Goal: Information Seeking & Learning: Understand process/instructions

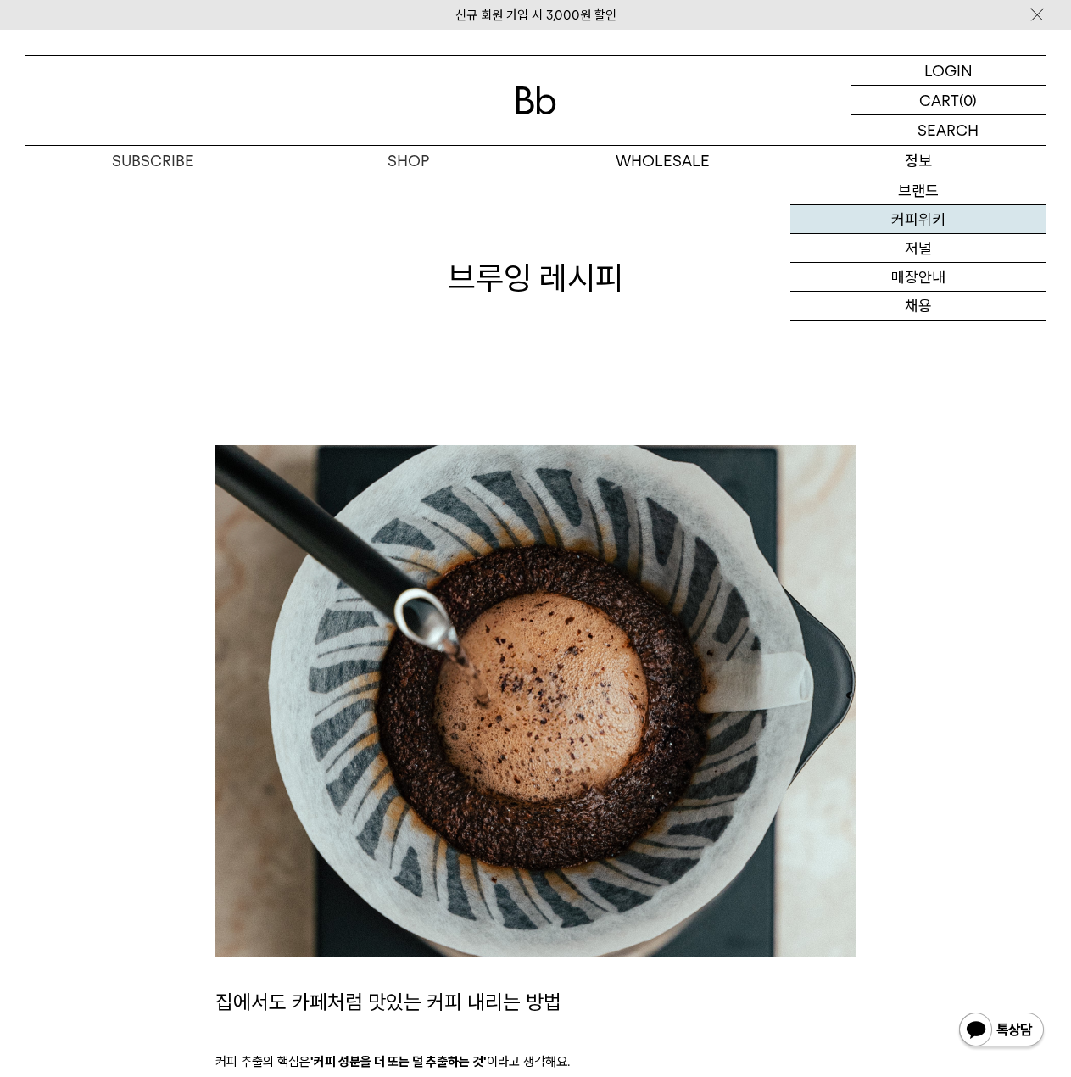
click at [929, 226] on link "커피위키" at bounding box center [917, 219] width 255 height 29
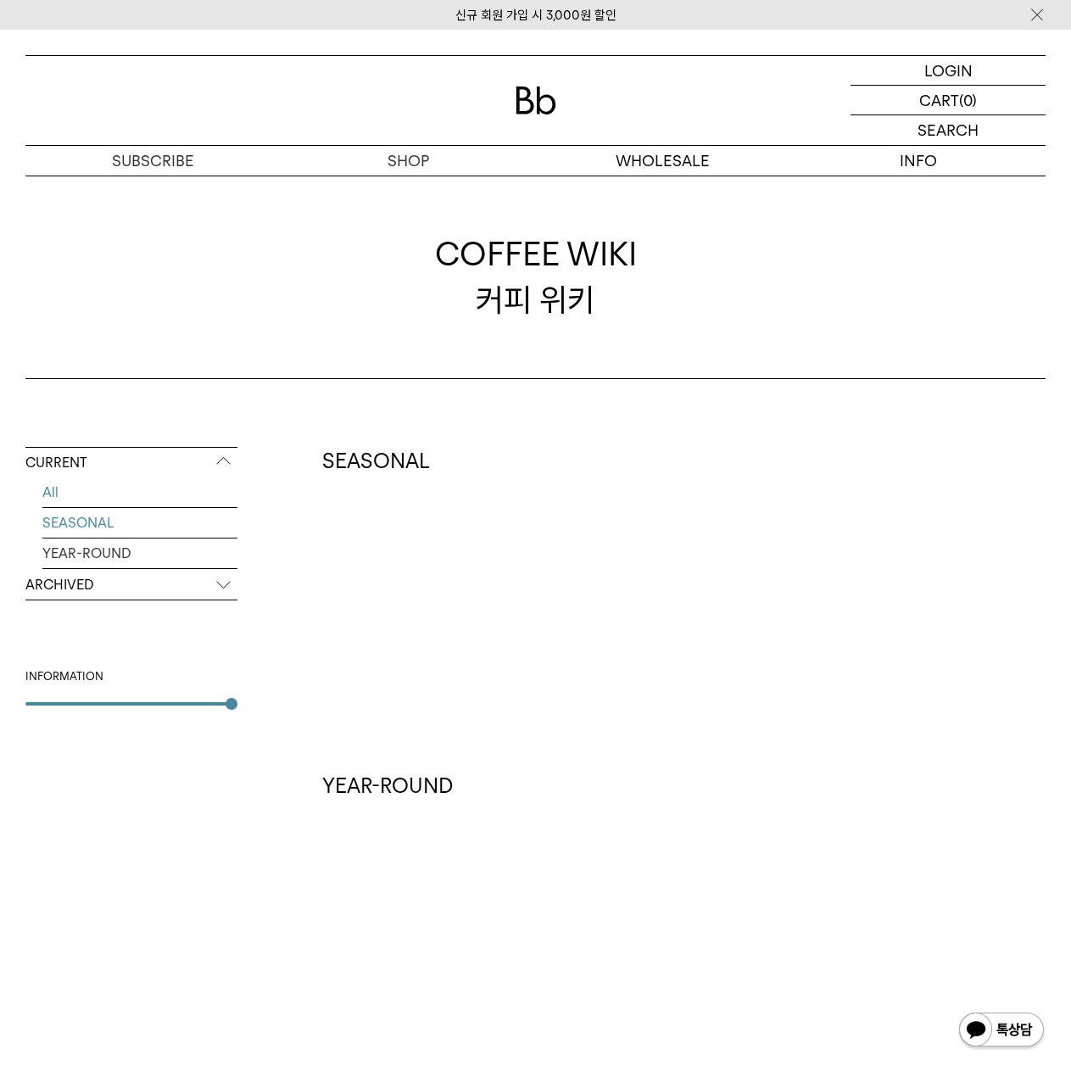
click at [164, 523] on link "SEASONAL" at bounding box center [139, 523] width 195 height 30
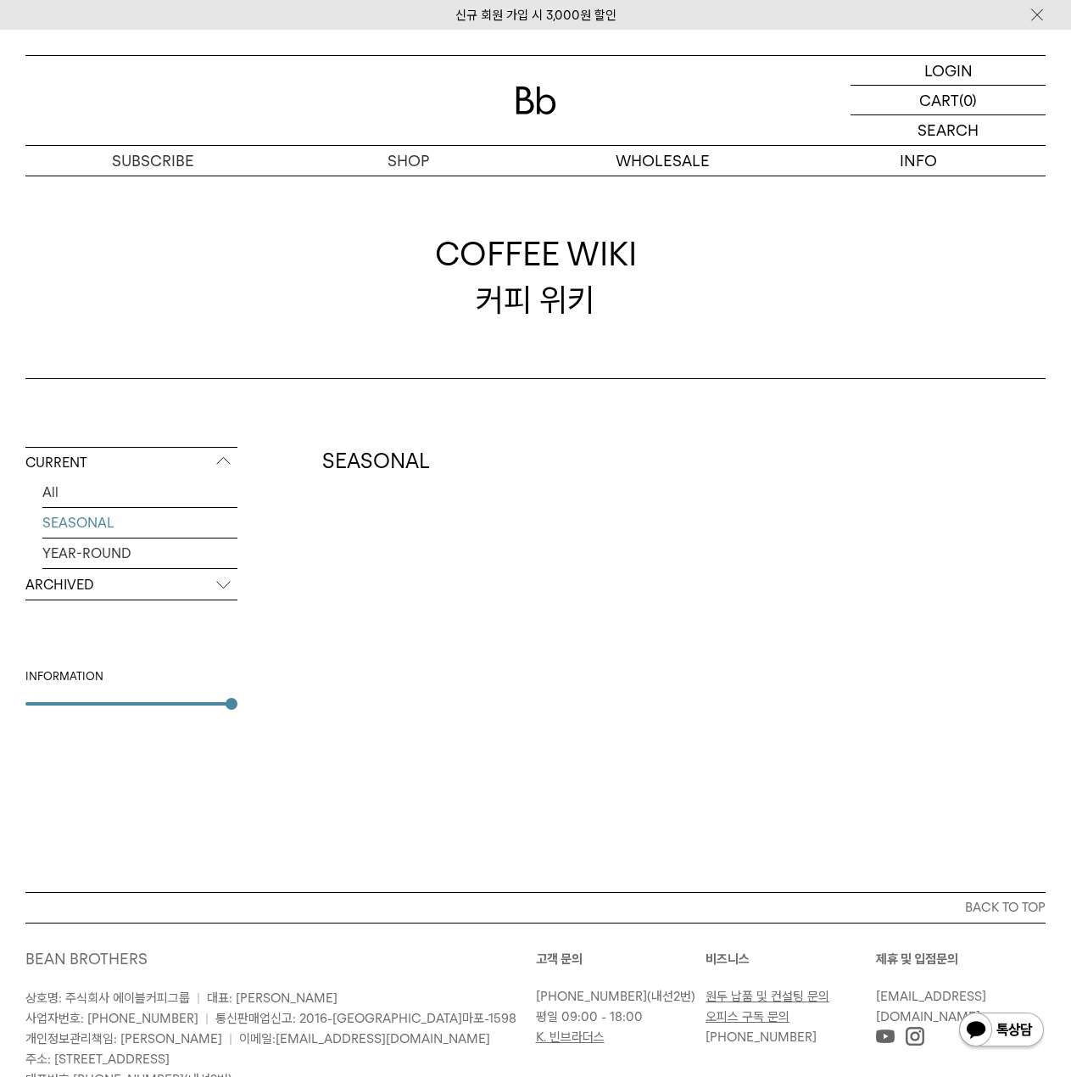
click at [149, 552] on link "YEAR-ROUND" at bounding box center [139, 554] width 195 height 30
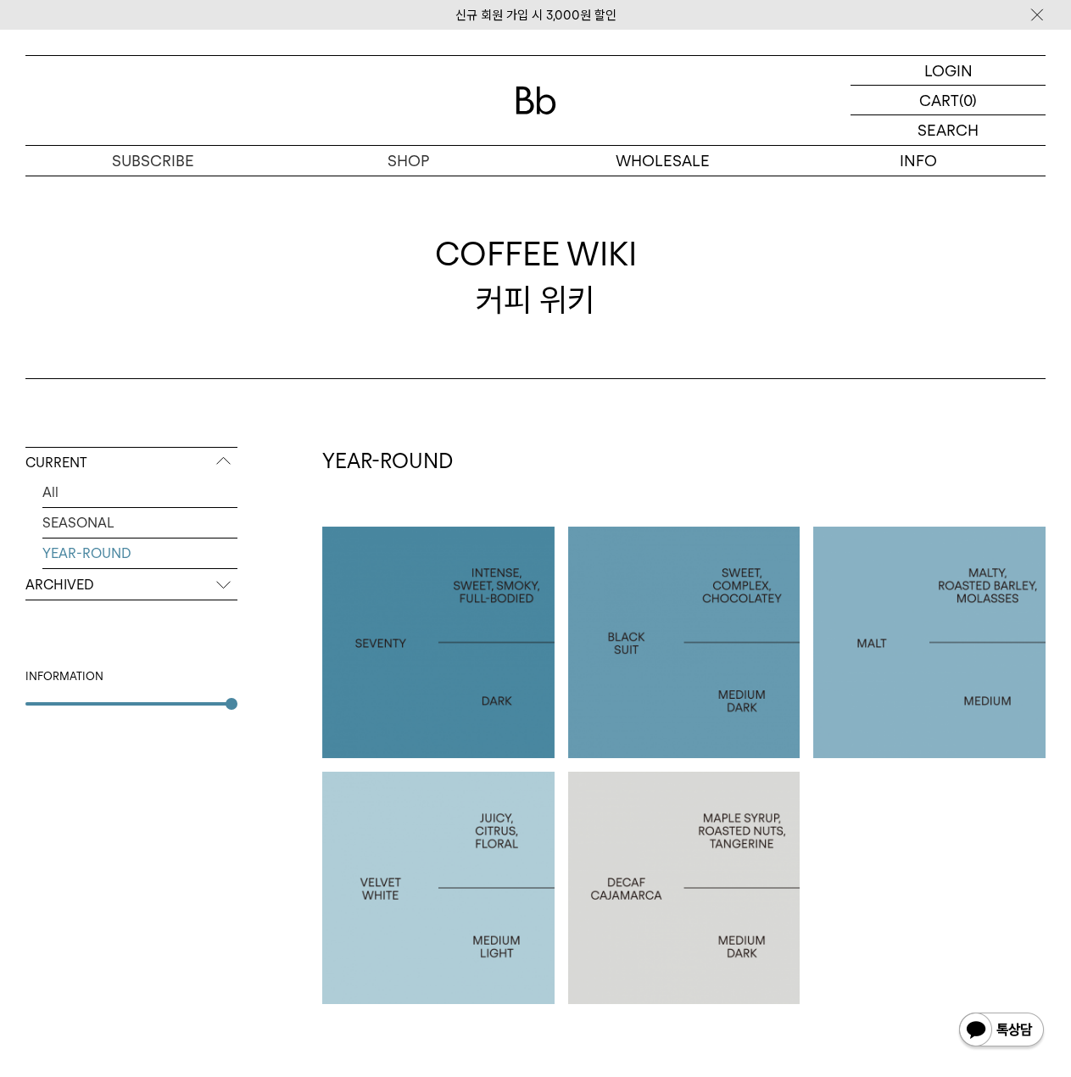
scroll to position [433, 0]
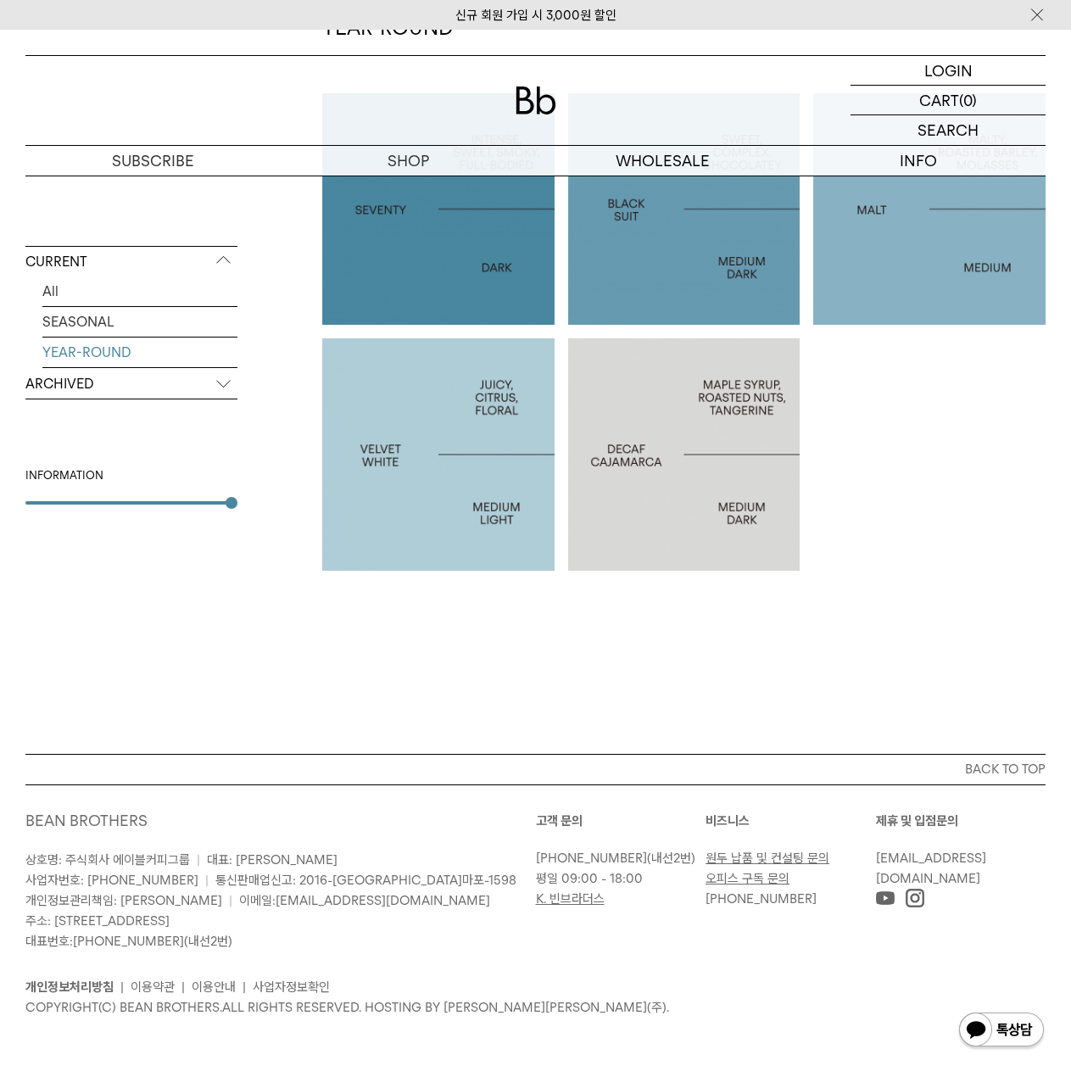
click at [69, 386] on p "ARCHIVED" at bounding box center [131, 384] width 212 height 31
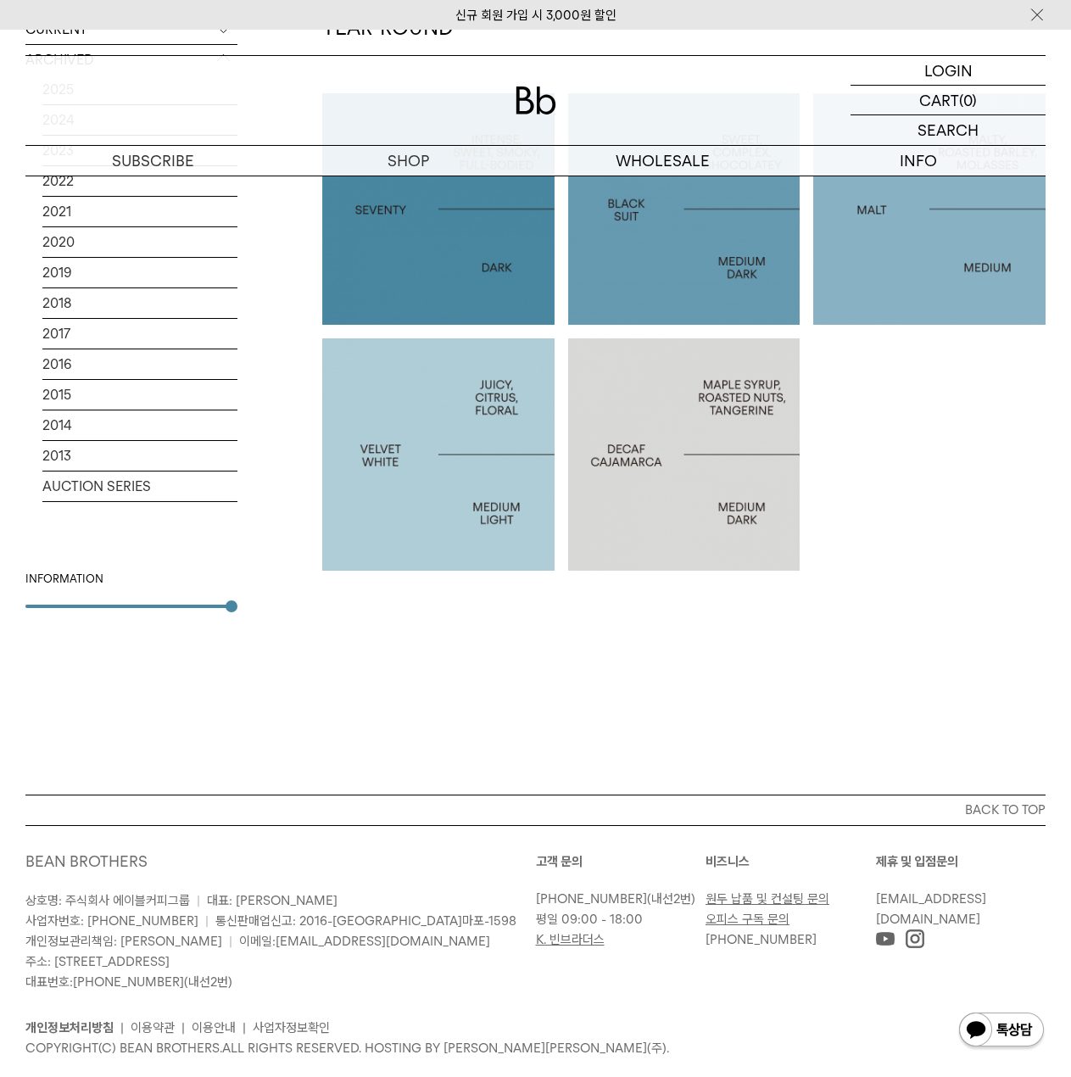
scroll to position [151, 0]
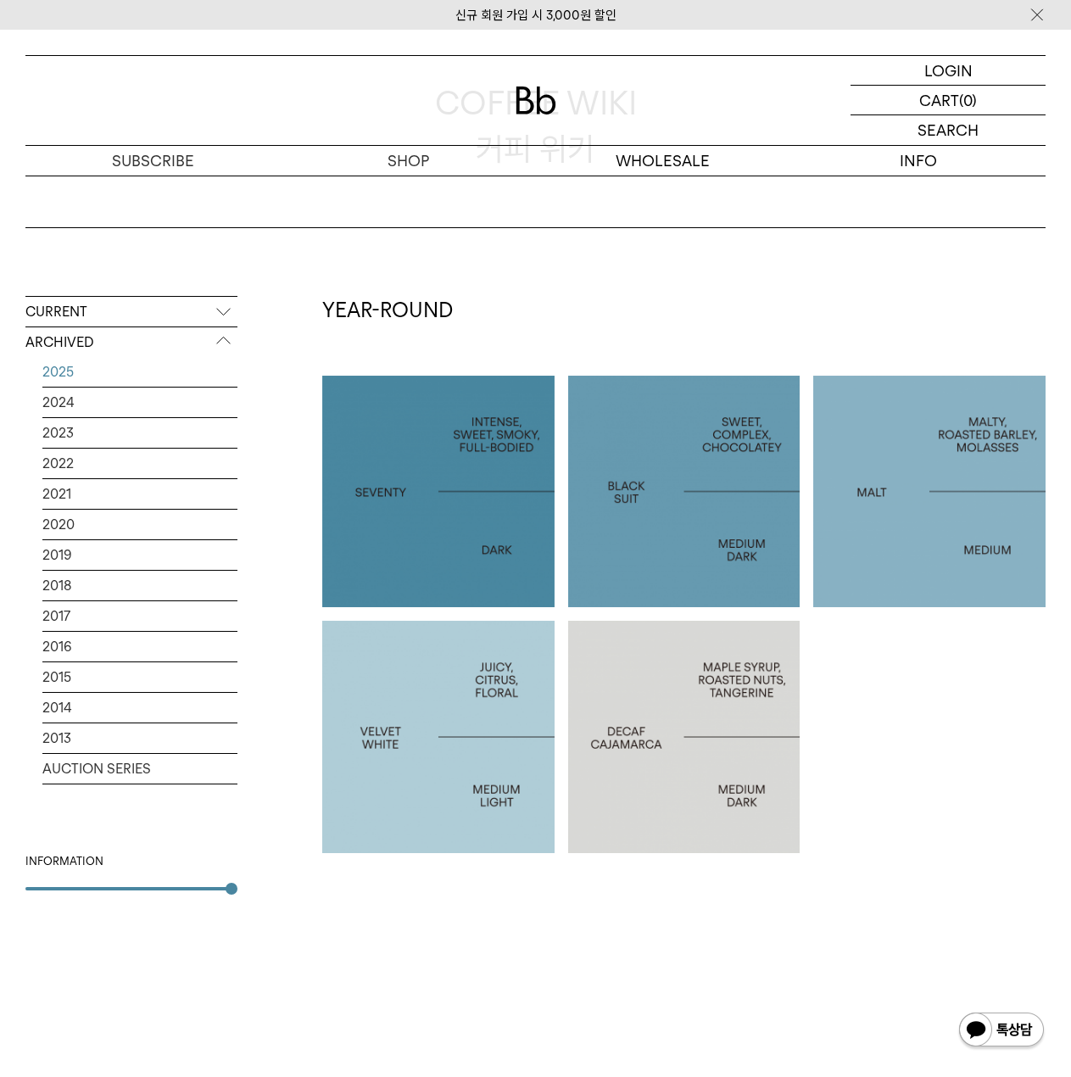
click at [103, 376] on link "2025" at bounding box center [139, 372] width 195 height 30
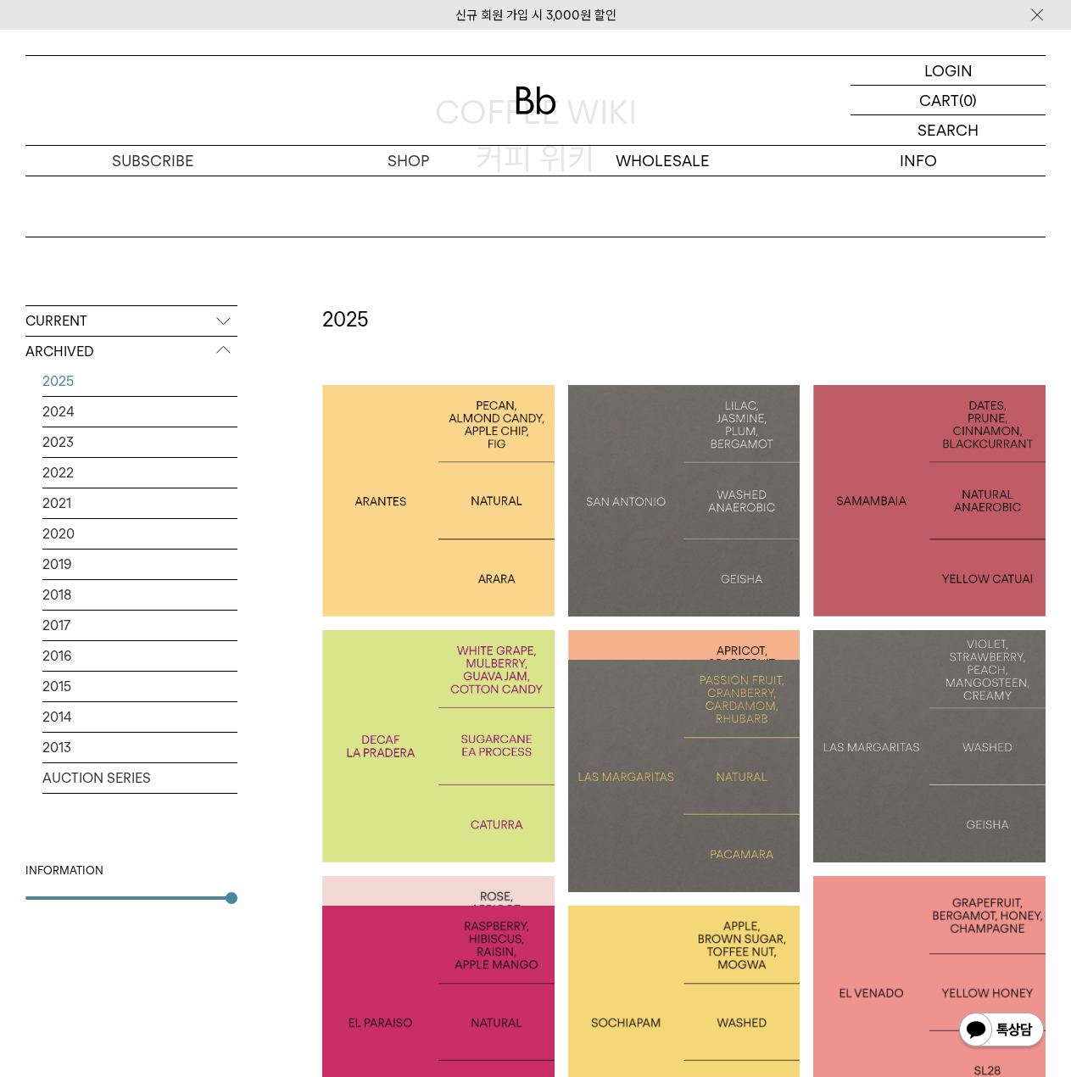
scroll to position [424, 0]
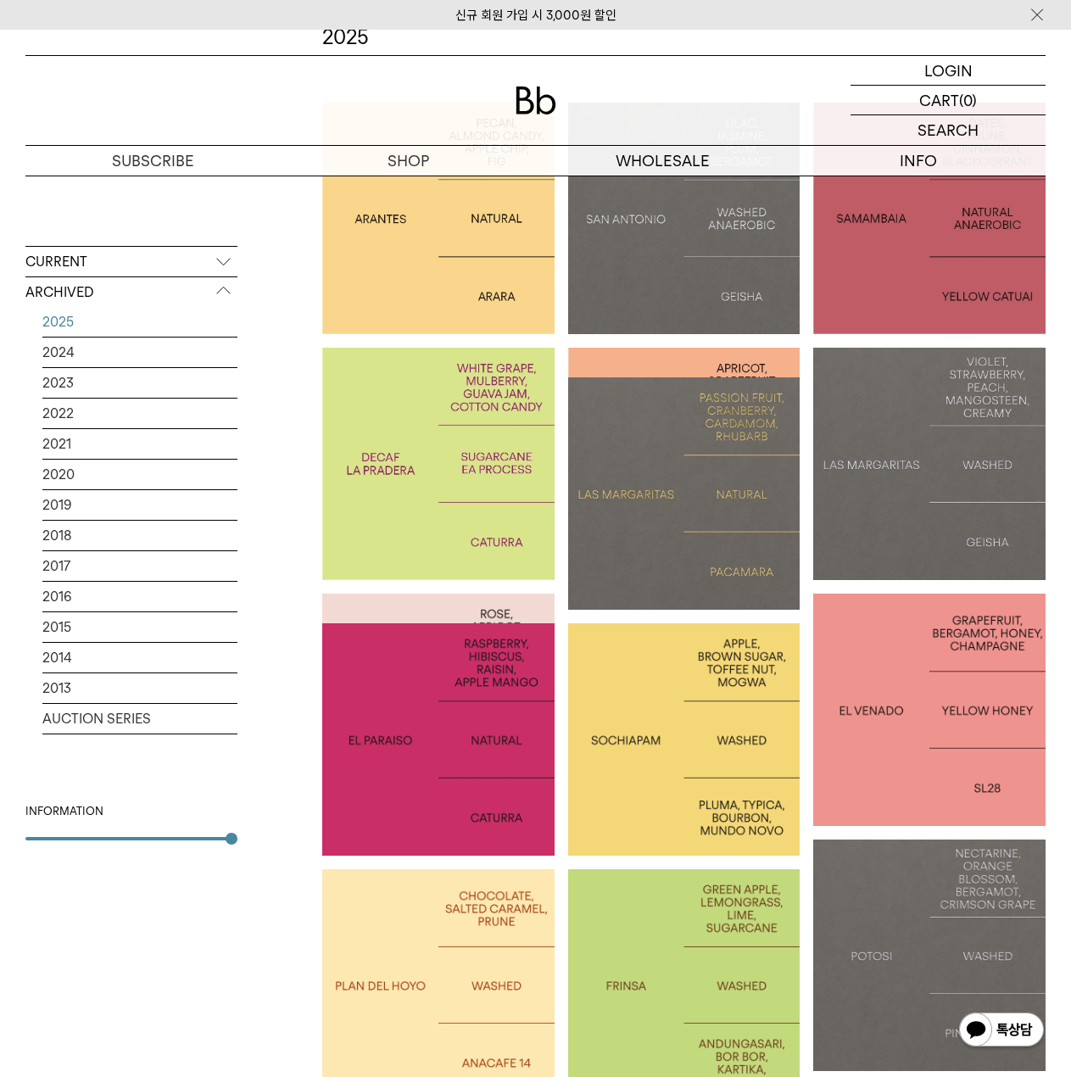
click at [722, 357] on div at bounding box center [684, 464] width 232 height 232
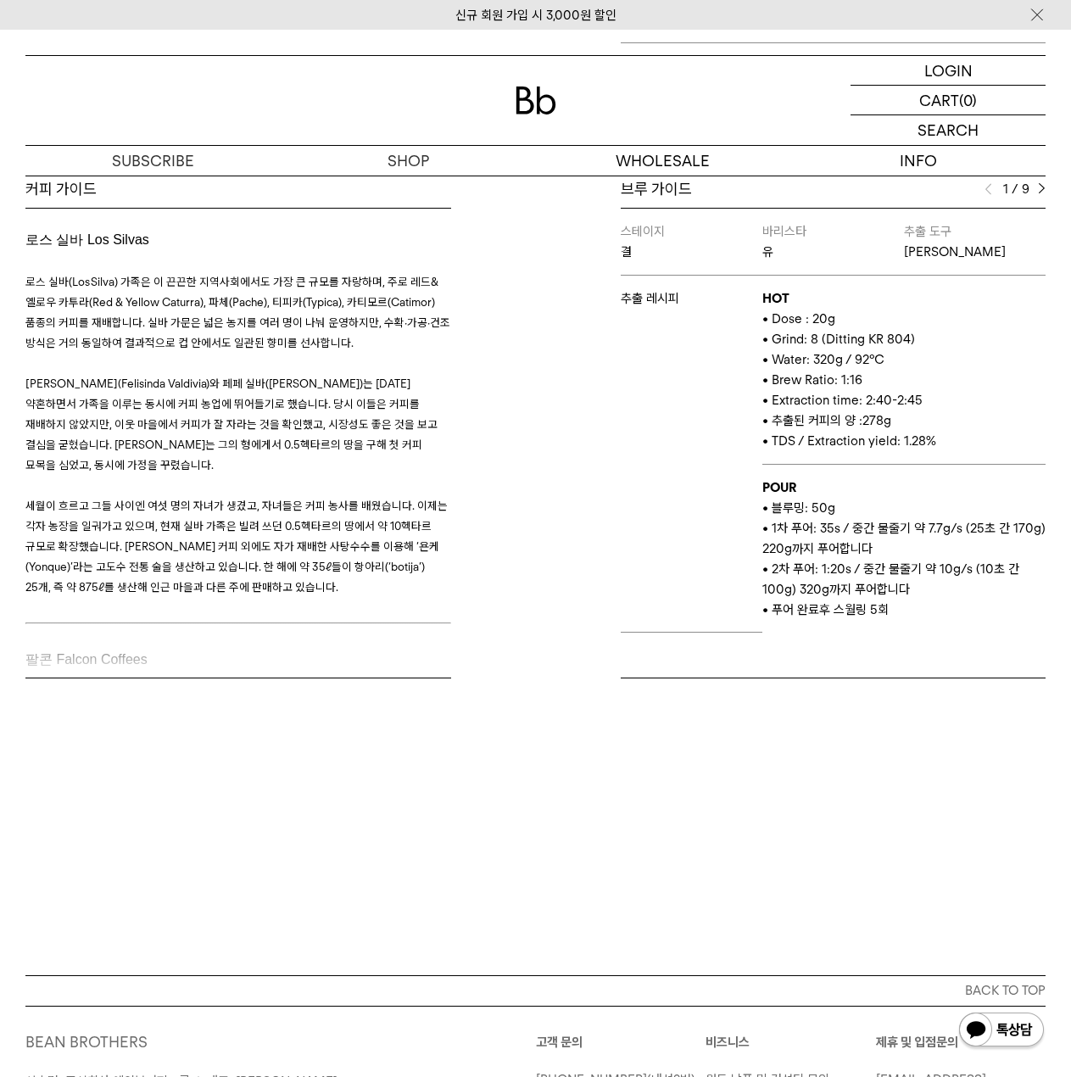
scroll to position [566, 0]
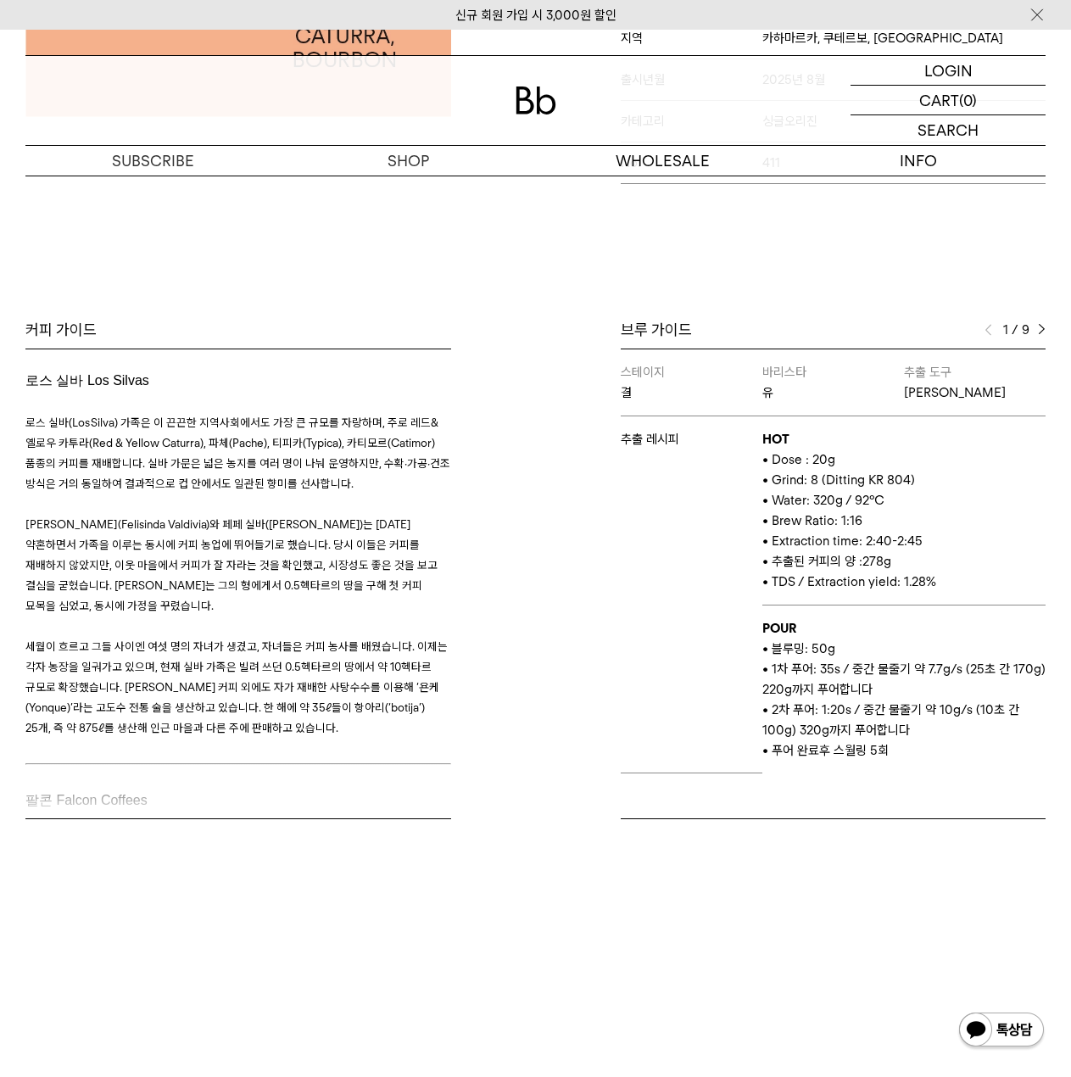
click at [1037, 329] on div "1 / 9" at bounding box center [1015, 330] width 61 height 20
click at [1047, 330] on div "브루 가이드 1 / 9 스테이지 결 바리스타 유 추출 도구 칼리타 웨이브 추출 레시피 HOT • Dose : 20g • Grind: 8 (Di…" at bounding box center [795, 570] width 519 height 500
click at [1043, 331] on img at bounding box center [1042, 330] width 8 height 12
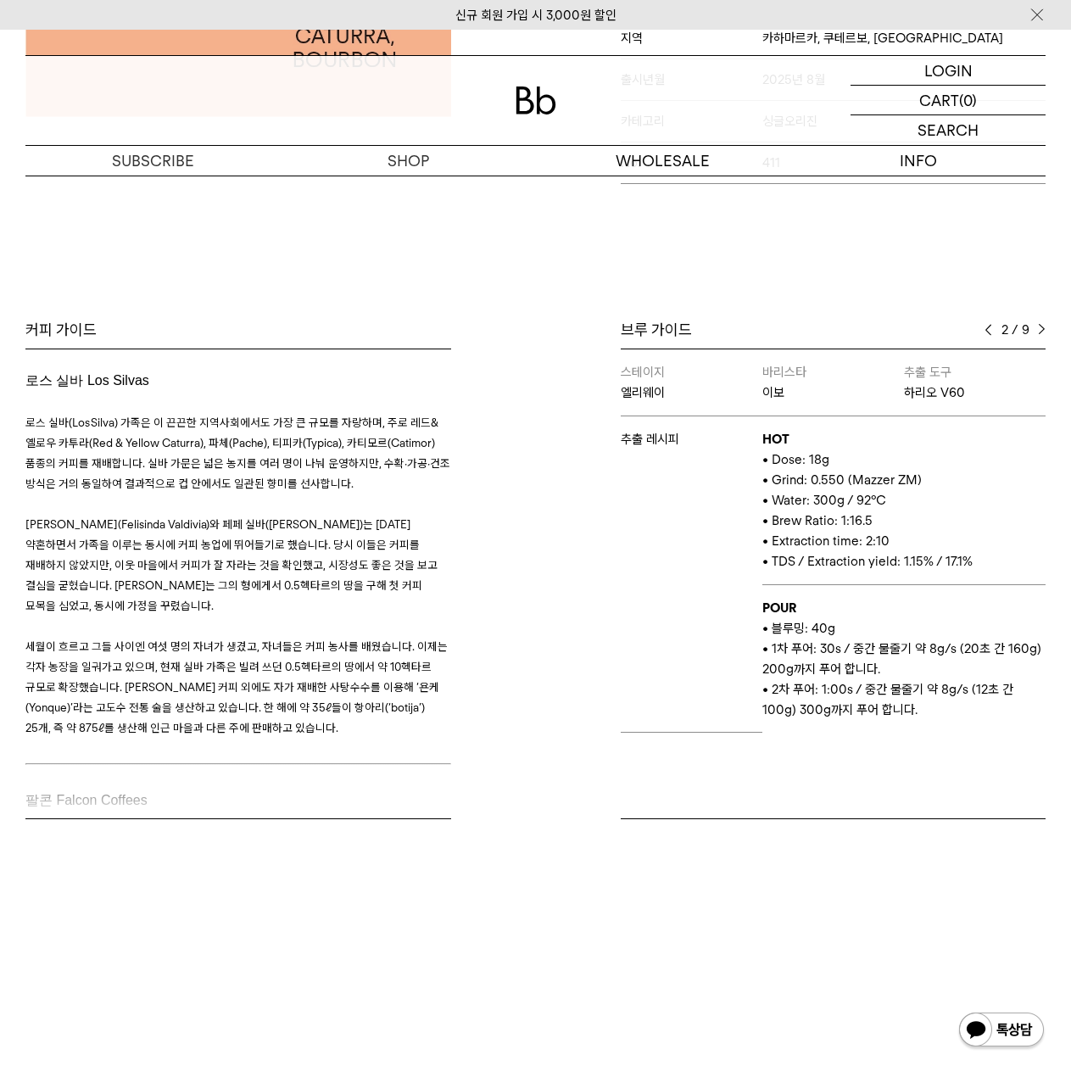
click at [1044, 328] on img at bounding box center [1042, 330] width 8 height 12
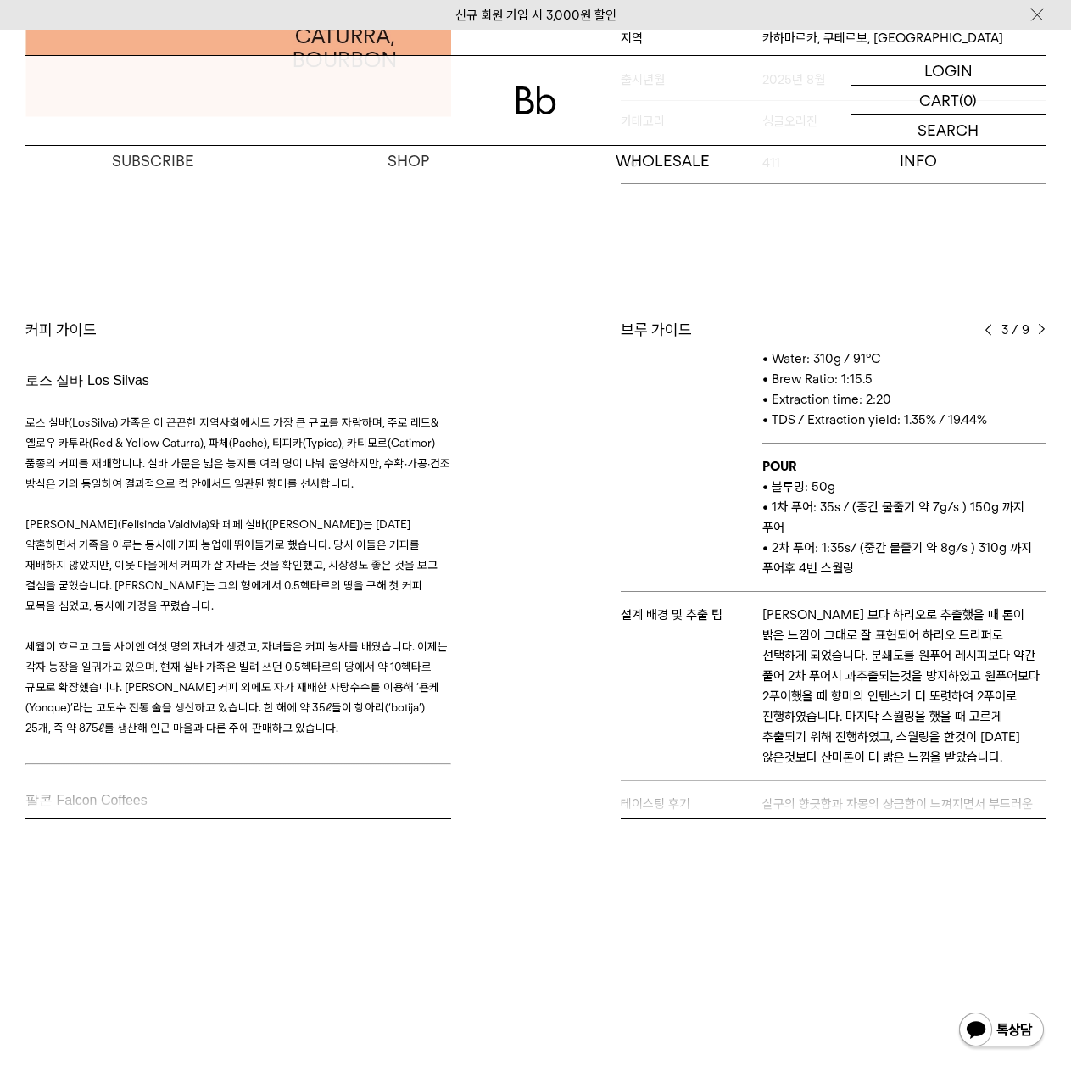
scroll to position [0, 0]
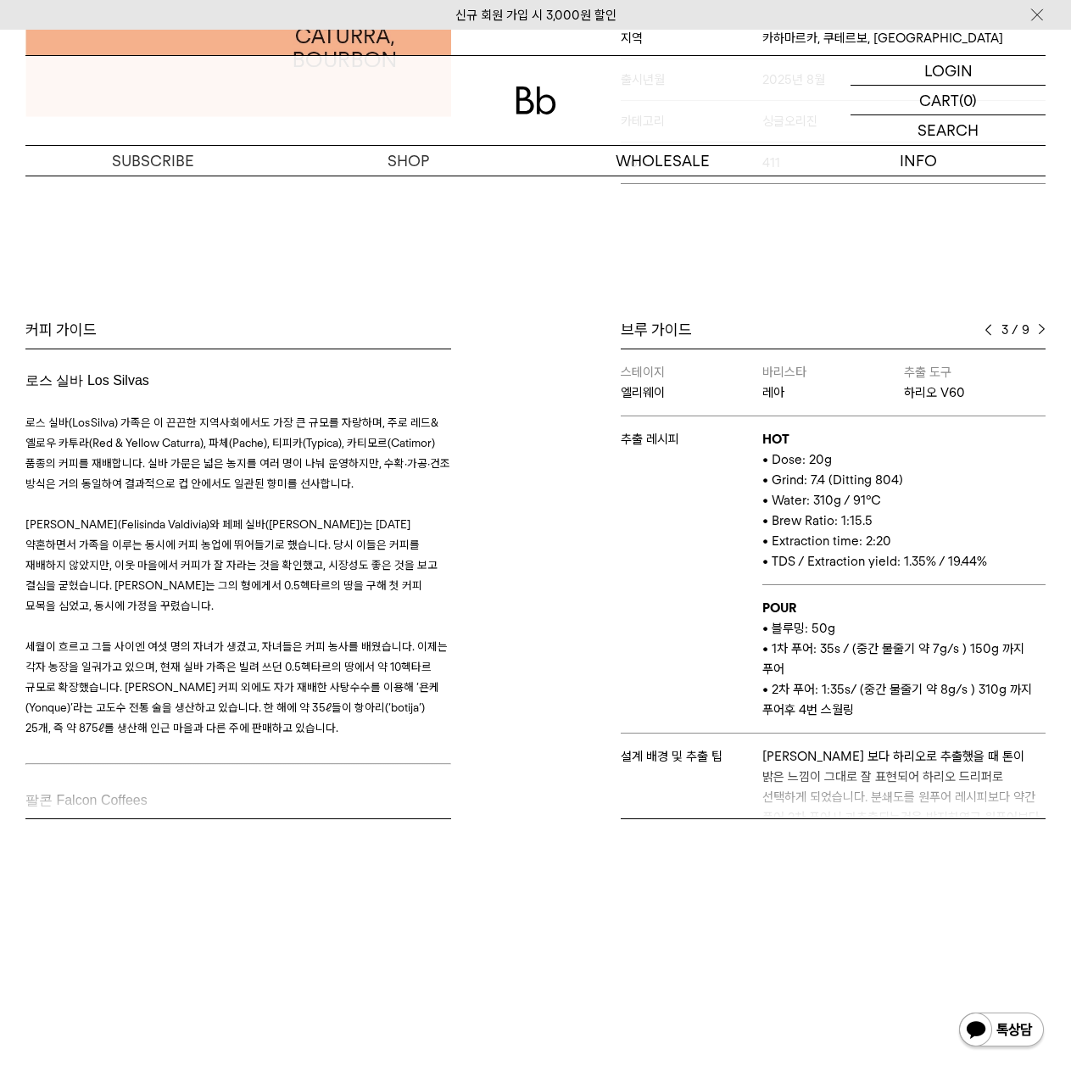
click at [987, 336] on div "3 / 9" at bounding box center [1015, 330] width 61 height 20
click at [989, 332] on img at bounding box center [989, 330] width 8 height 12
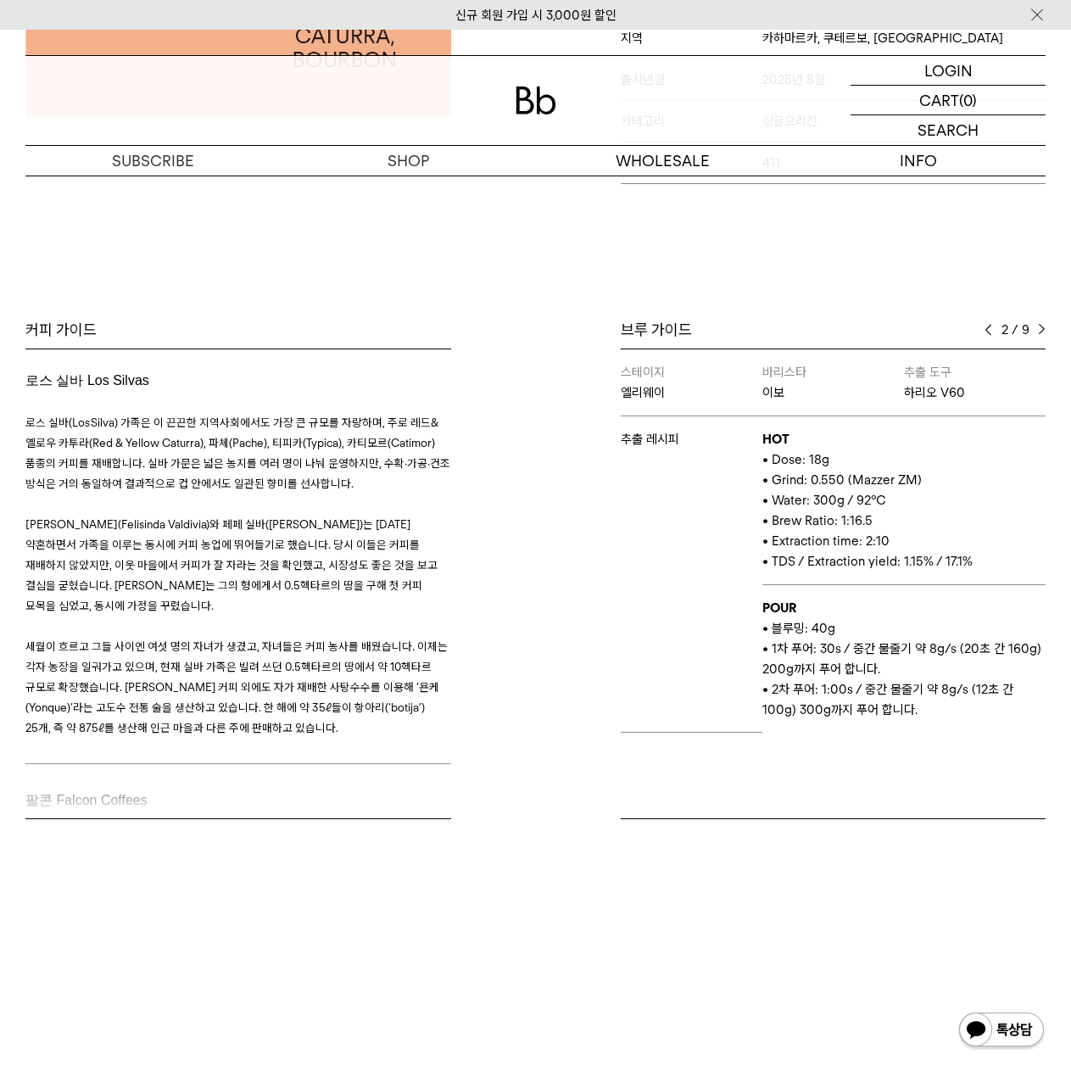
click at [1045, 332] on img at bounding box center [1042, 330] width 8 height 12
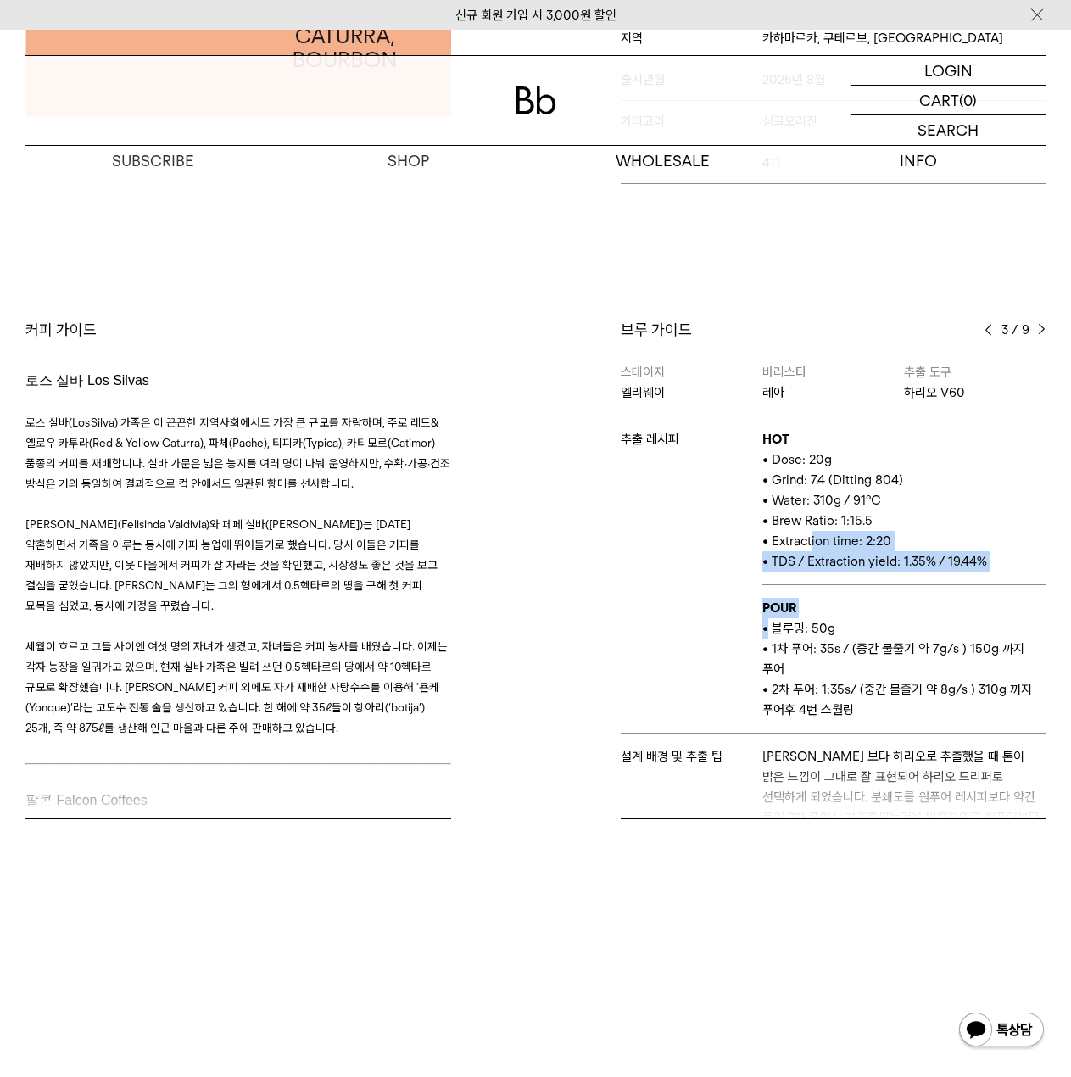
scroll to position [424, 0]
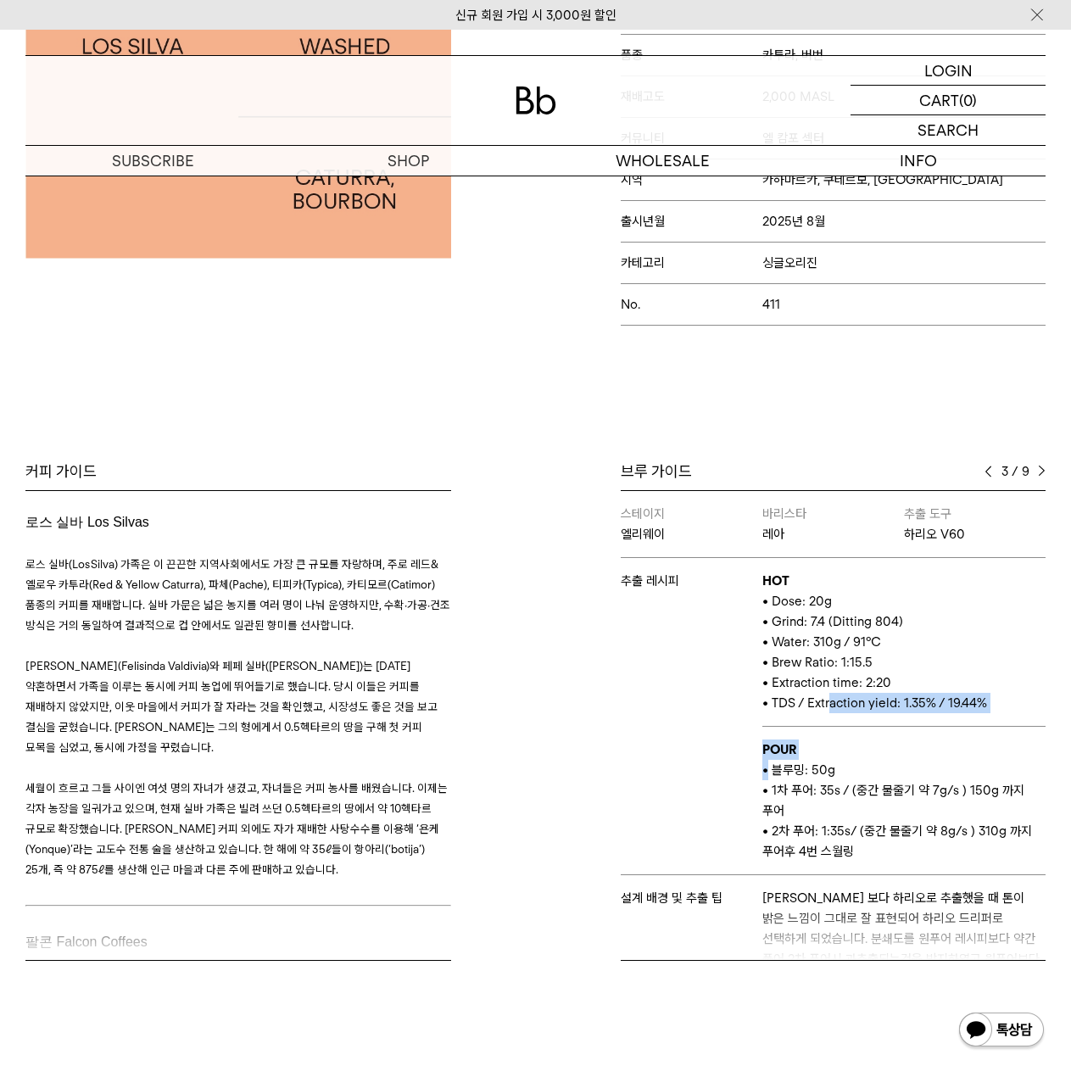
drag, startPoint x: 762, startPoint y: 625, endPoint x: 824, endPoint y: 698, distance: 95.7
click at [824, 698] on tbody "스테이지 엘리웨이 바리스타 레아 추출 도구 하리오 V60 추출 레시피 HOT • Dose: 20g • Grind: 7.4 (Ditting 80…" at bounding box center [834, 831] width 426 height 680
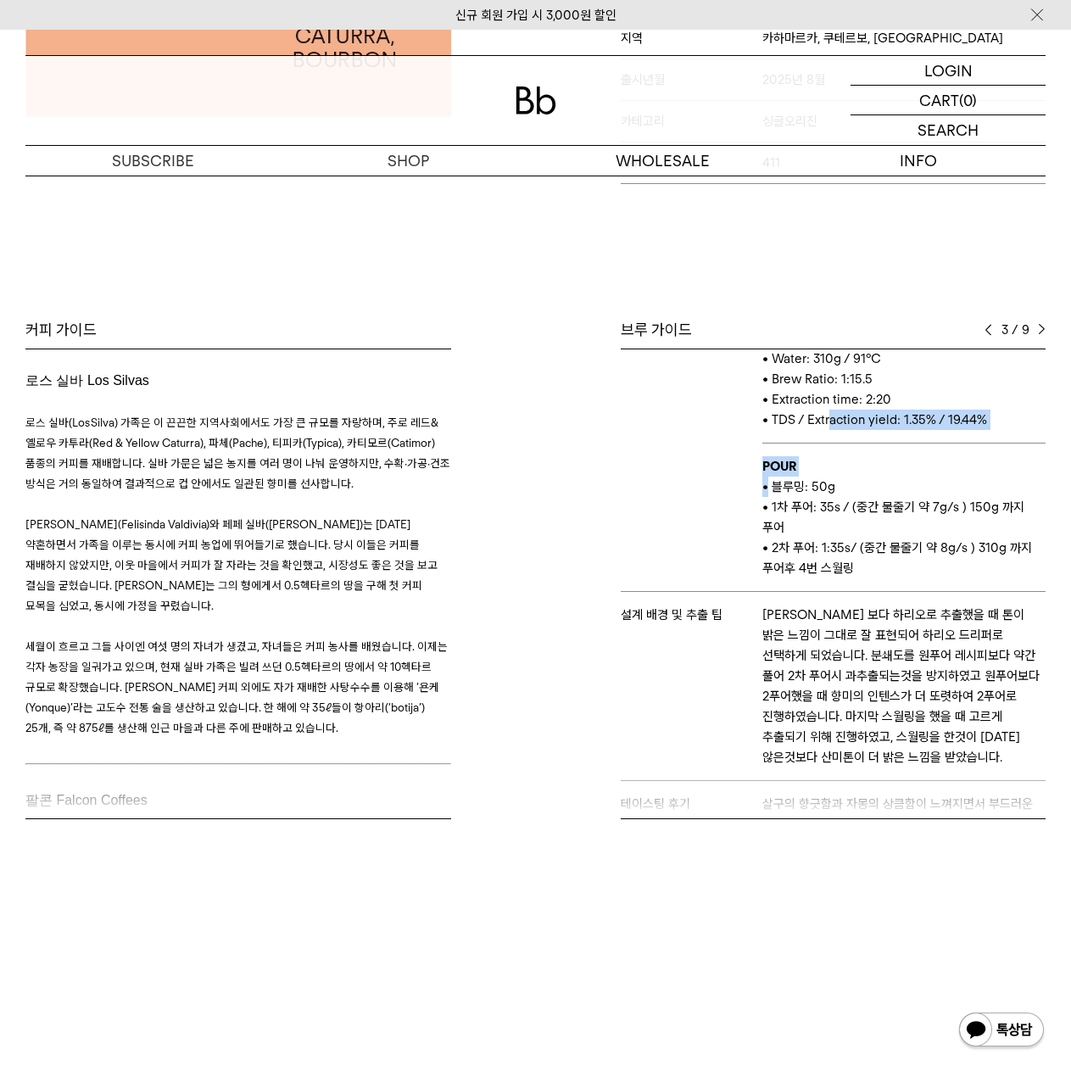
scroll to position [0, 0]
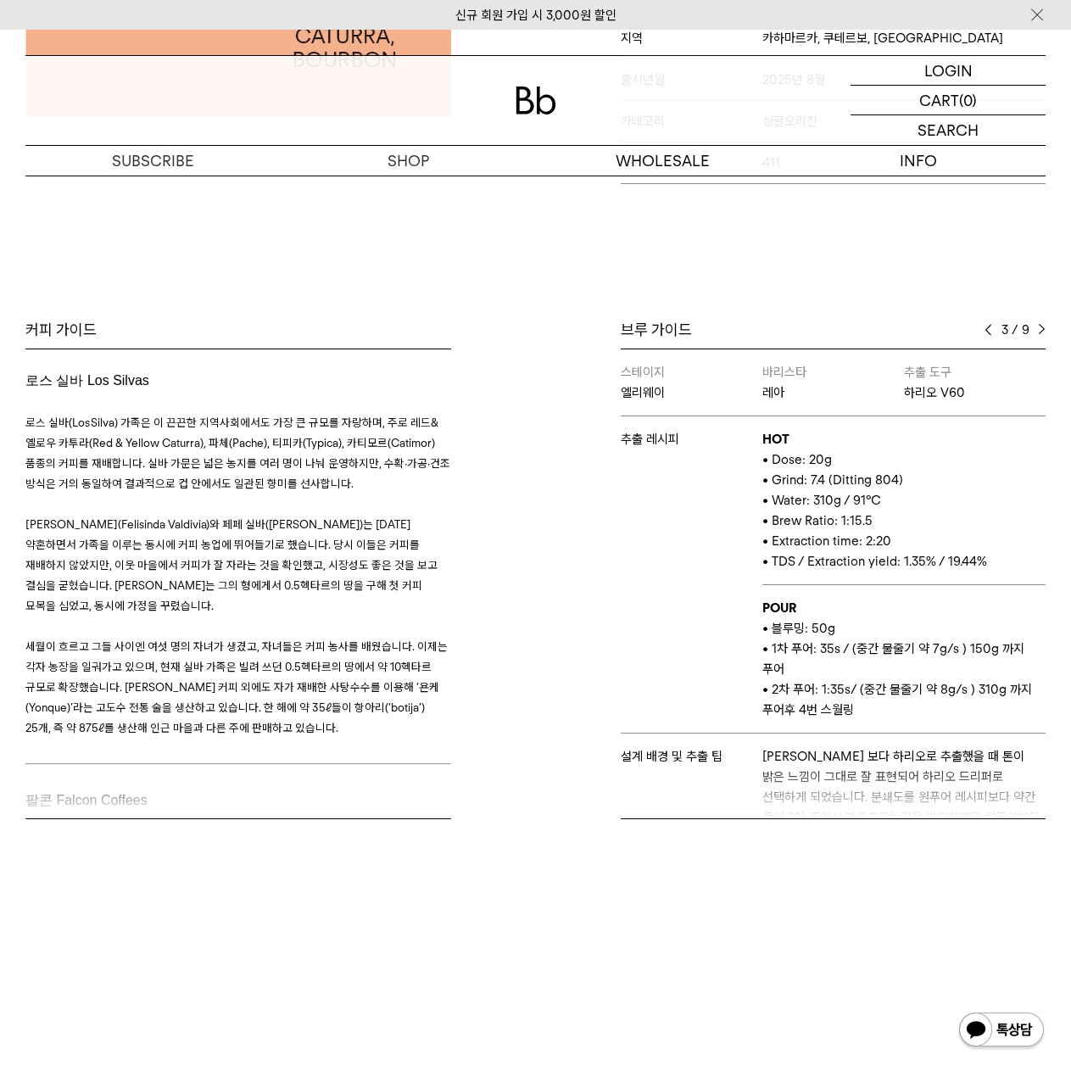
click at [577, 738] on div "브루 가이드 3 / 9 스테이지 결 바리스타 유 추출 도구 칼리타 웨이브 추출 레시피 HOT • Dose : 20g • Grind: 8 (Di…" at bounding box center [795, 570] width 519 height 500
click at [1047, 331] on div "브루 가이드 3 / 9 스테이지 결 바리스타 유 추출 도구 칼리타 웨이브 추출 레시피 HOT • Dose : 20g • Grind: 8 (Di…" at bounding box center [795, 570] width 519 height 500
click at [1043, 331] on img at bounding box center [1042, 330] width 8 height 12
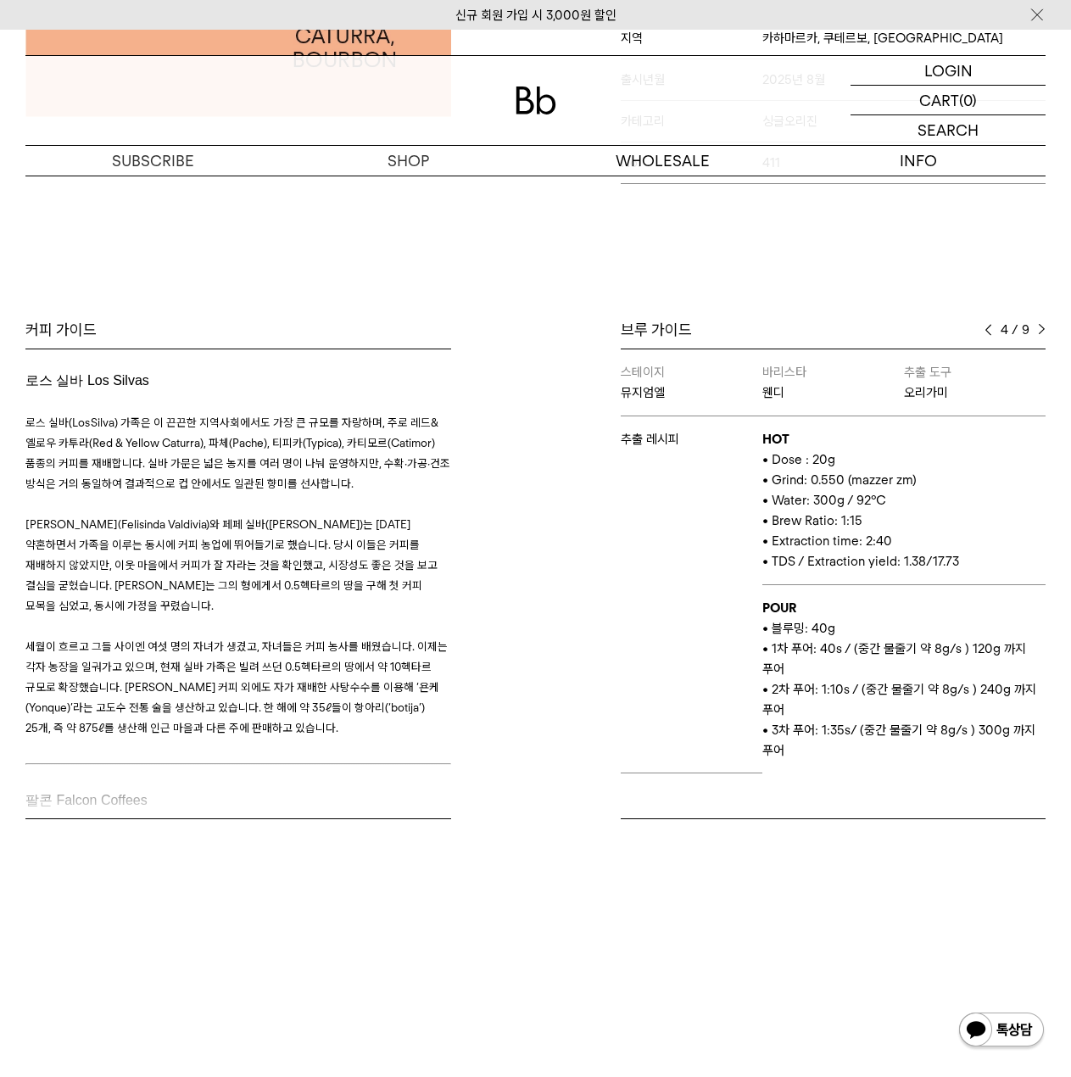
click at [1043, 331] on img at bounding box center [1042, 330] width 8 height 12
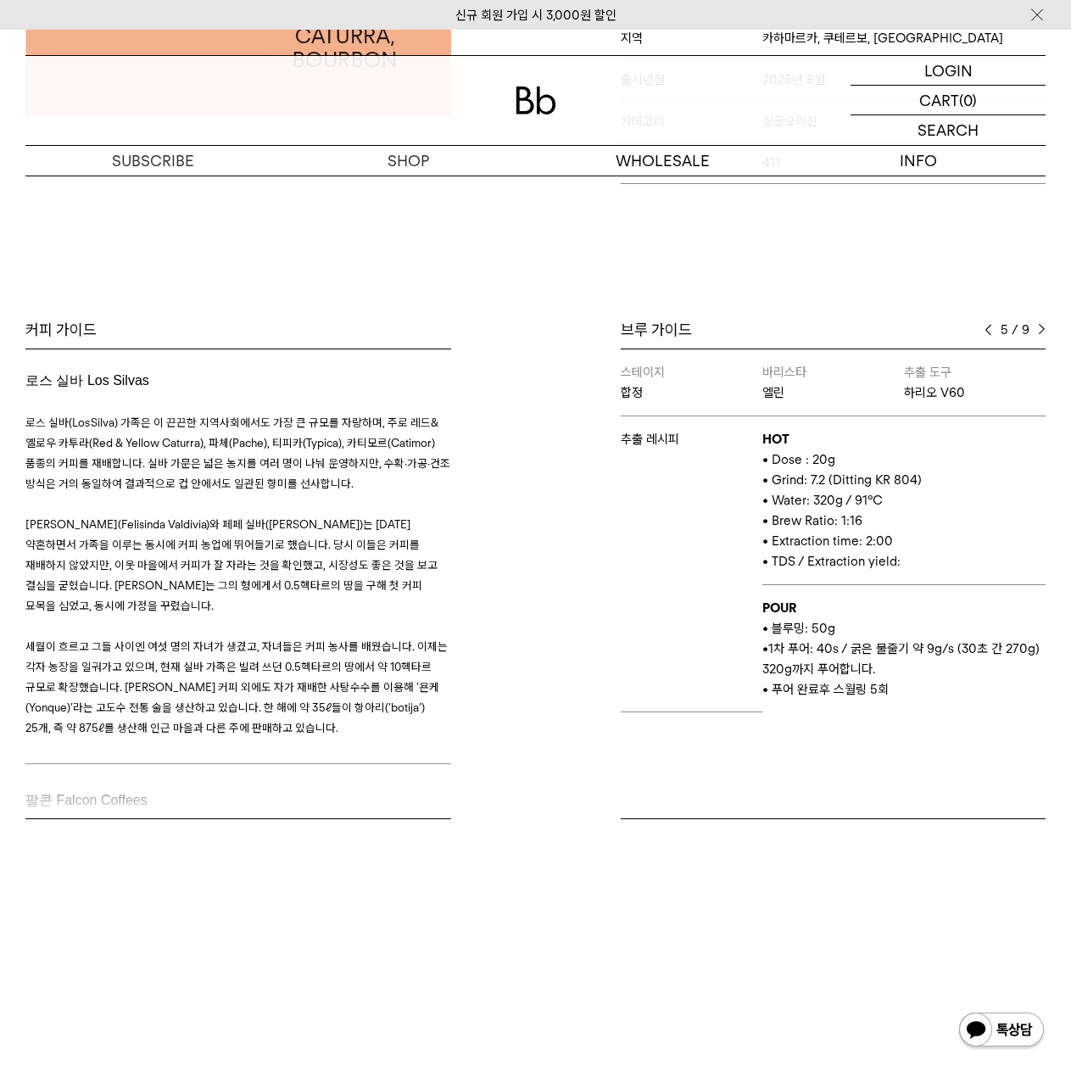
click at [1043, 331] on img at bounding box center [1042, 330] width 8 height 12
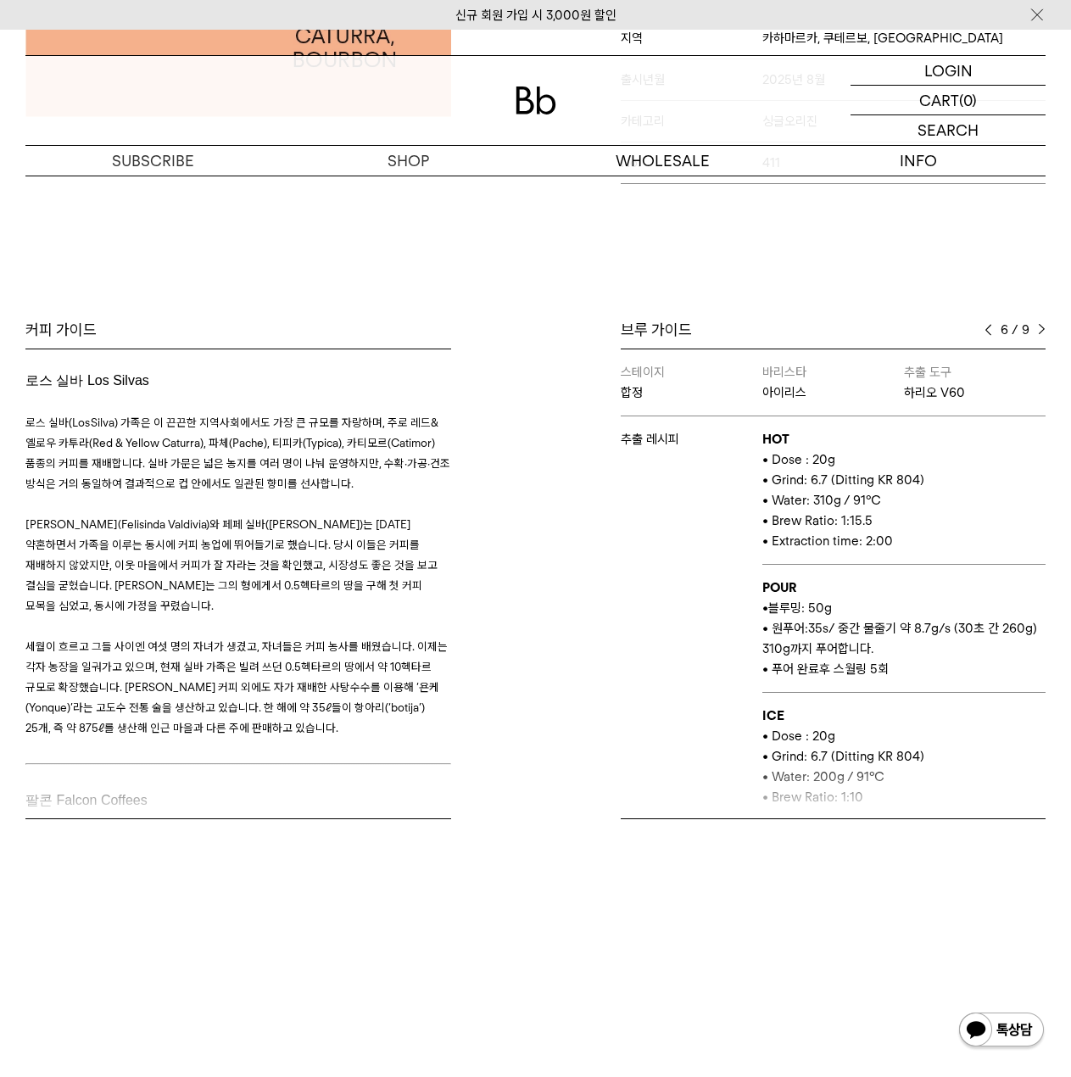
click at [1043, 331] on img at bounding box center [1042, 330] width 8 height 12
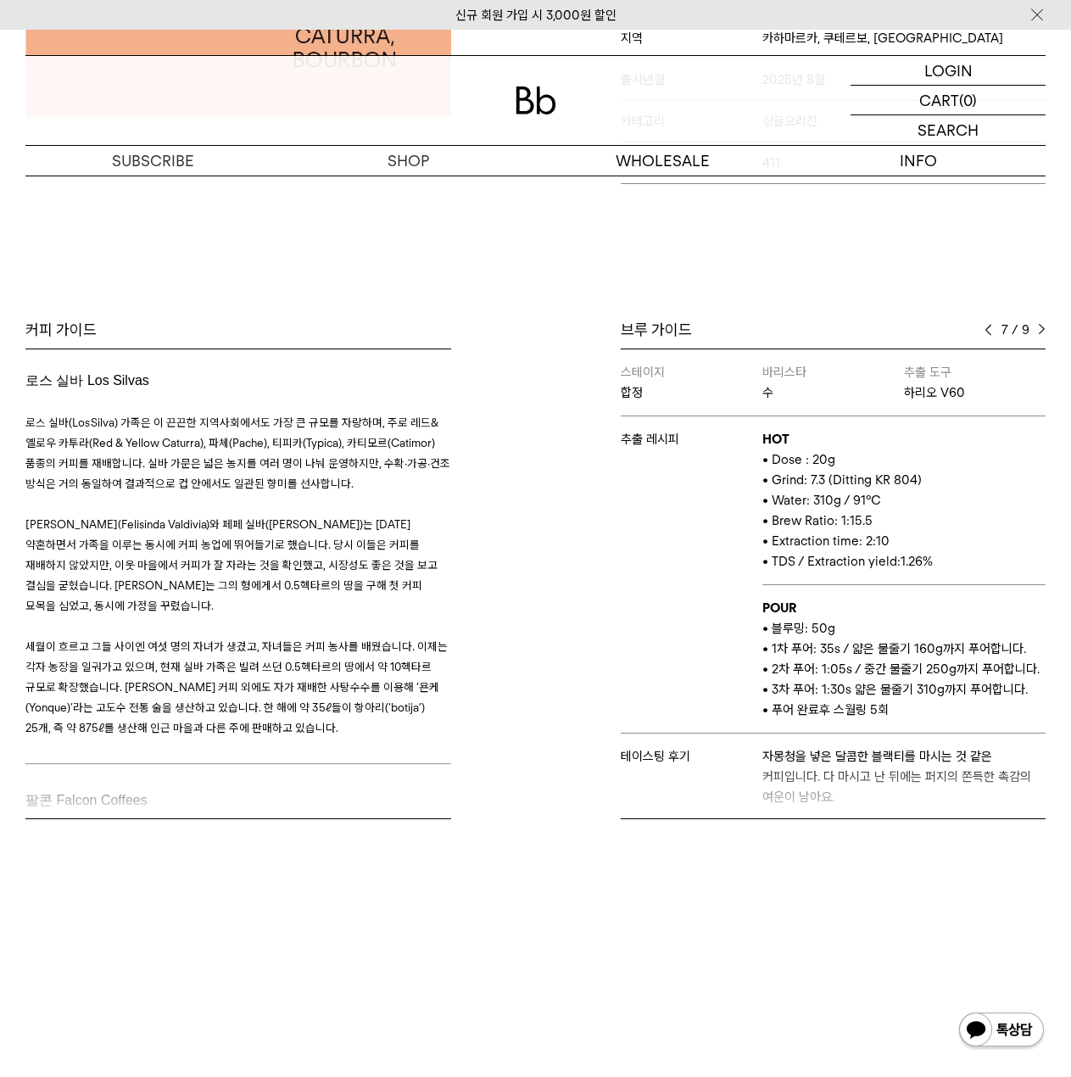
click at [1043, 331] on img at bounding box center [1042, 330] width 8 height 12
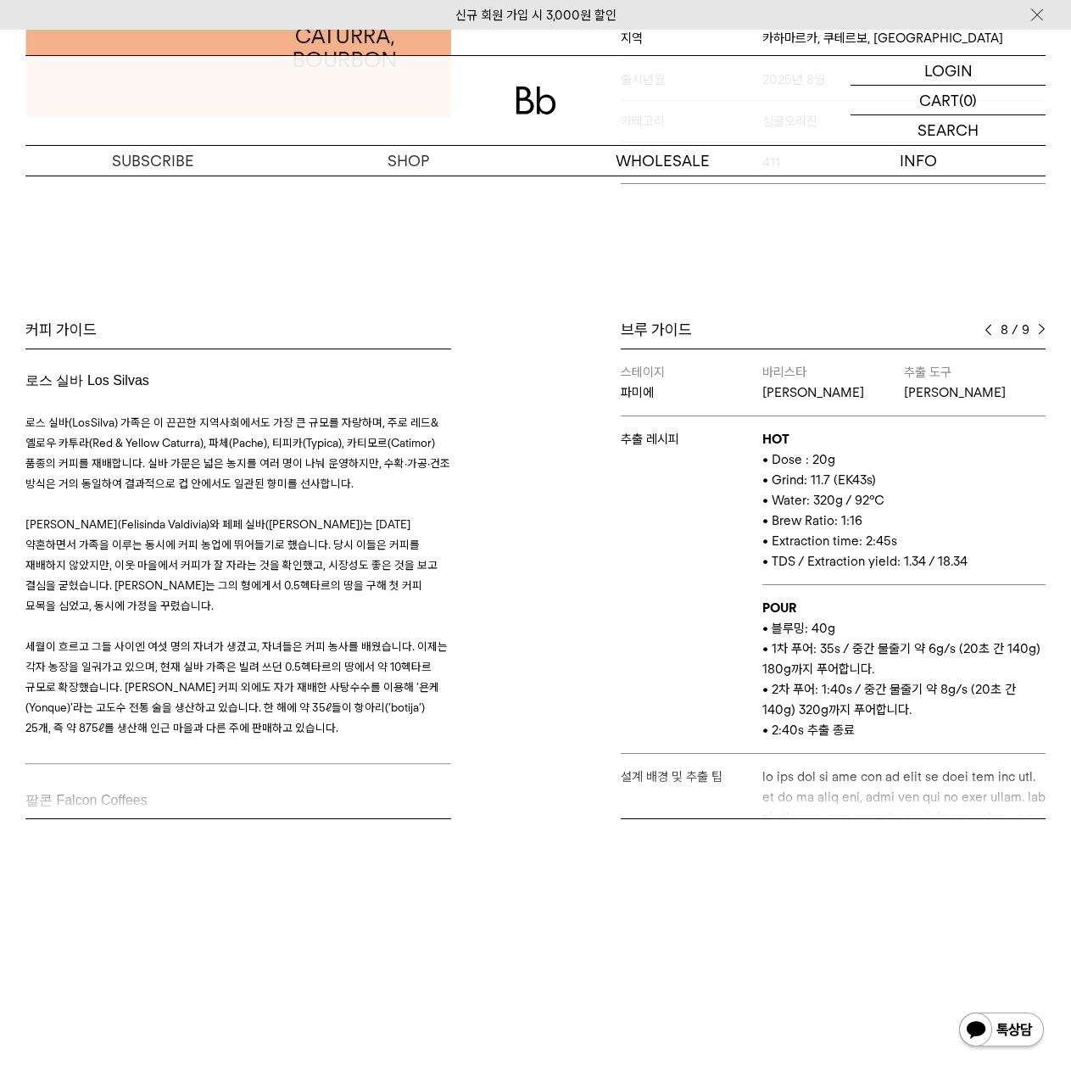
click at [1043, 331] on img at bounding box center [1042, 330] width 8 height 12
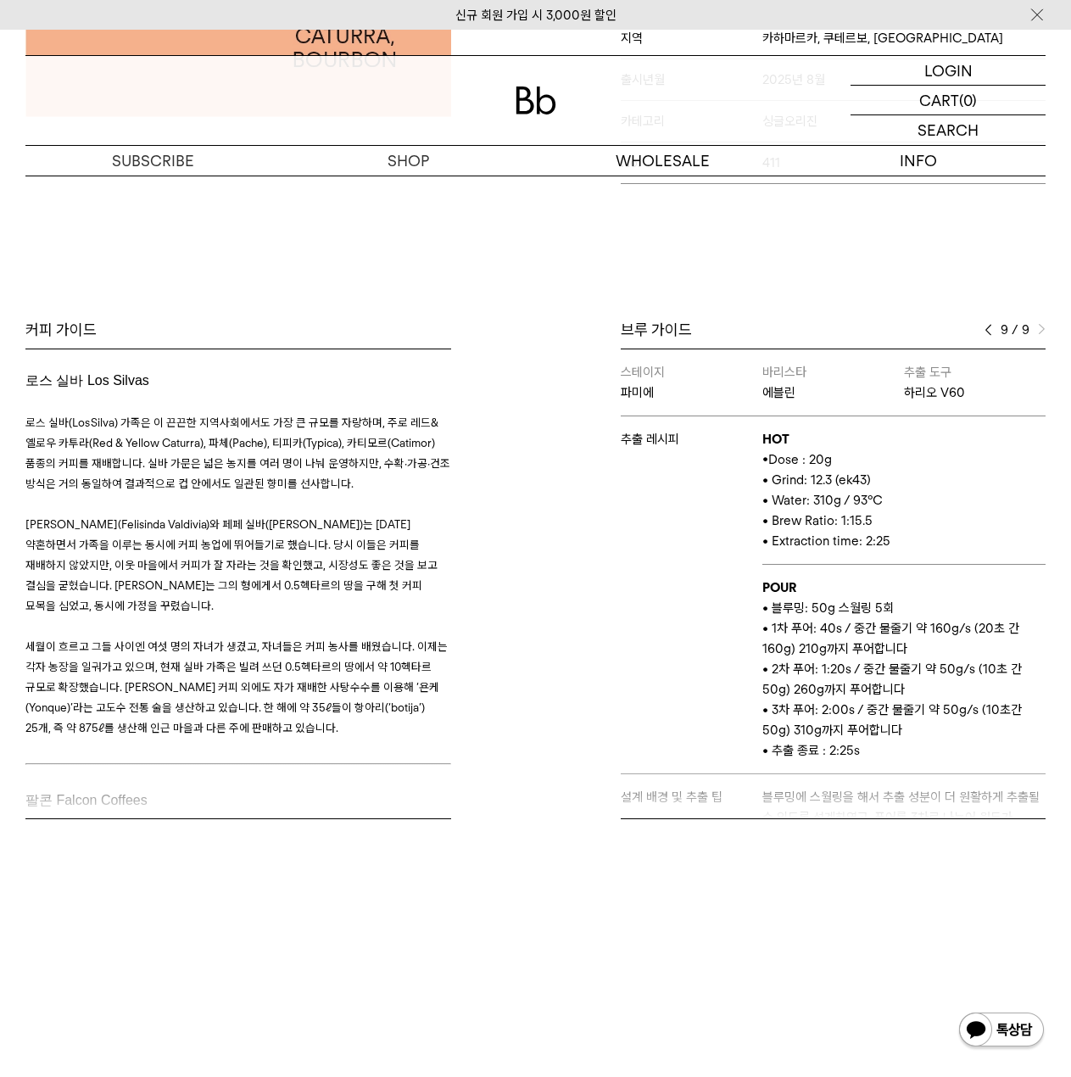
click at [991, 324] on img at bounding box center [989, 330] width 8 height 12
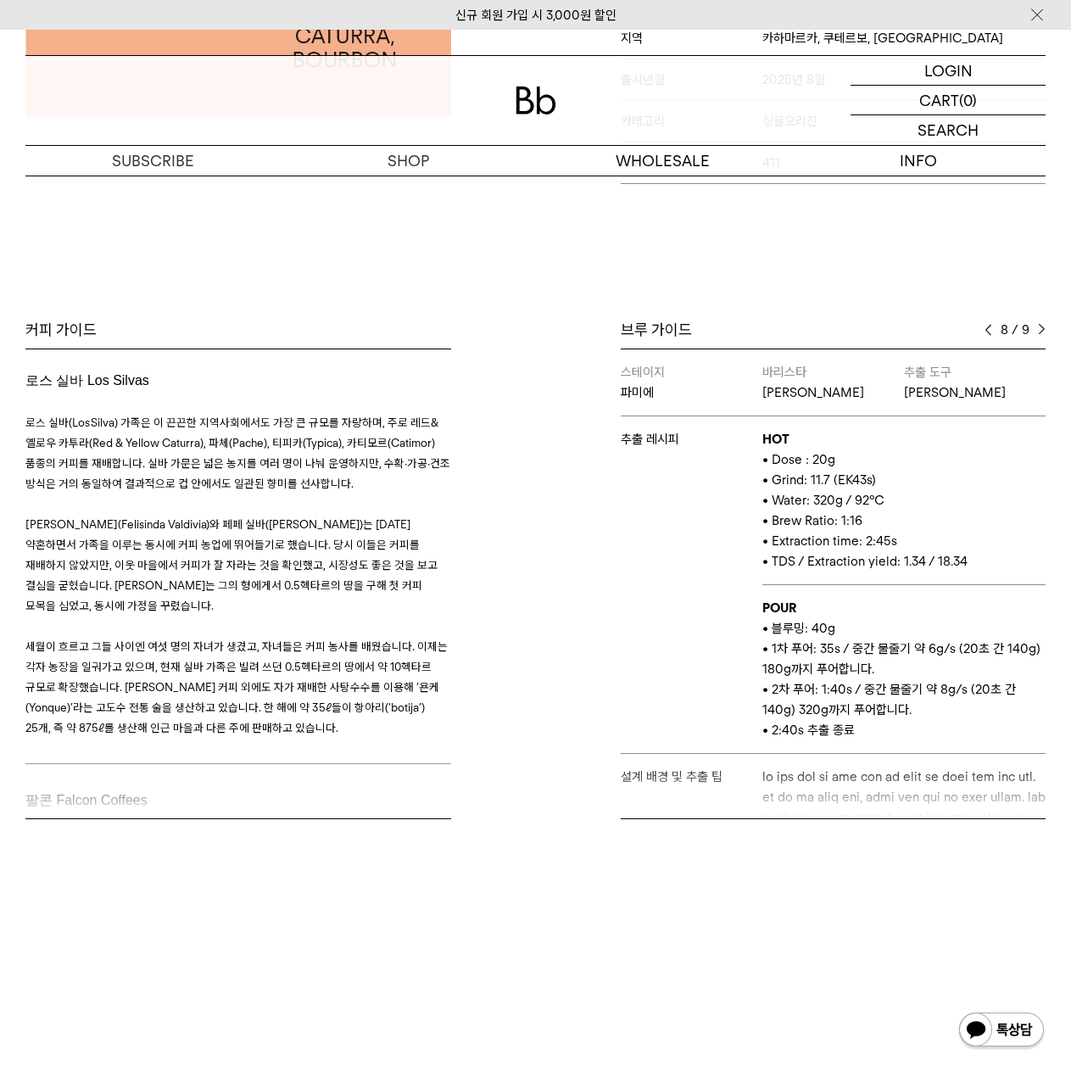
click at [991, 324] on img at bounding box center [989, 330] width 8 height 12
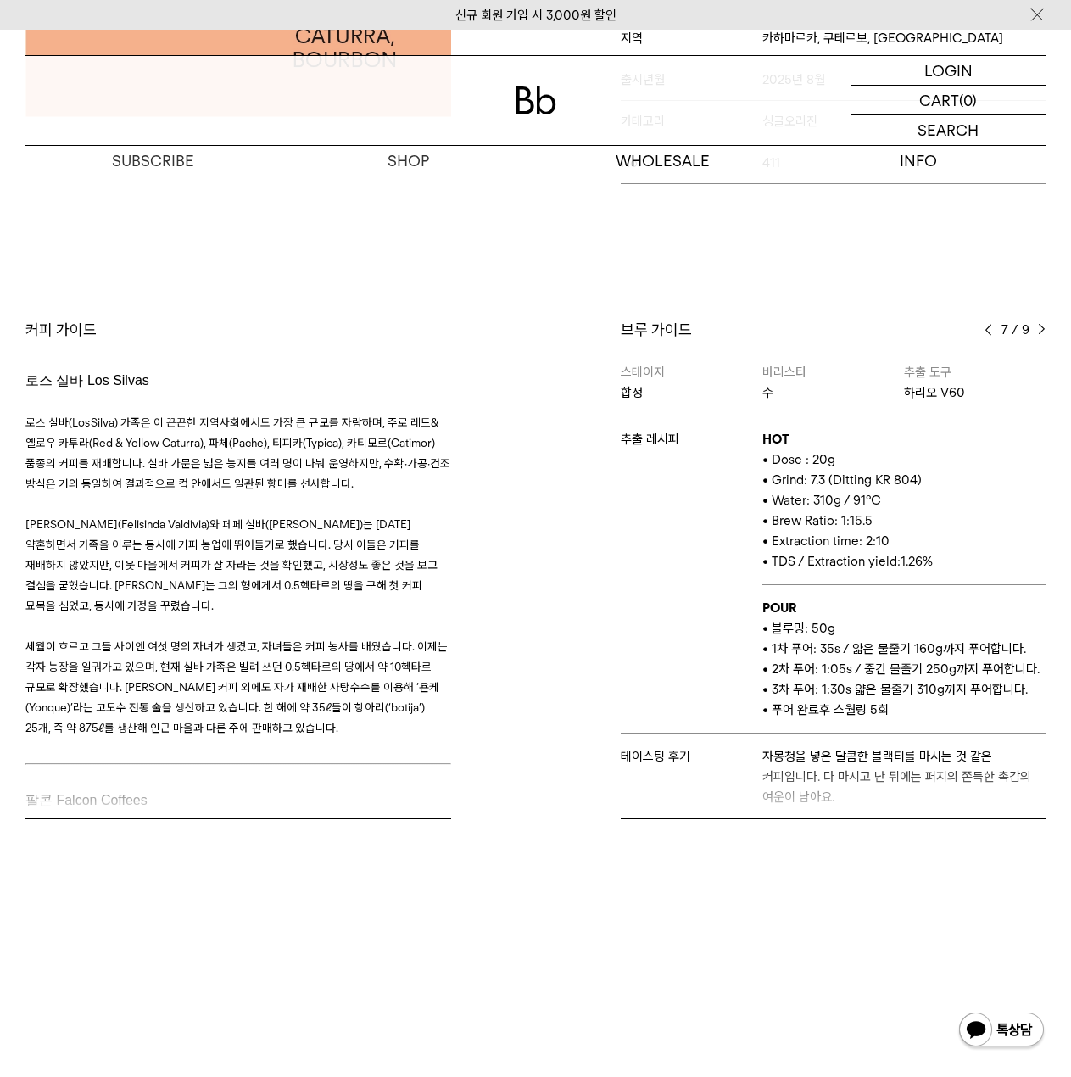
scroll to position [22, 0]
